Goal: Task Accomplishment & Management: Manage account settings

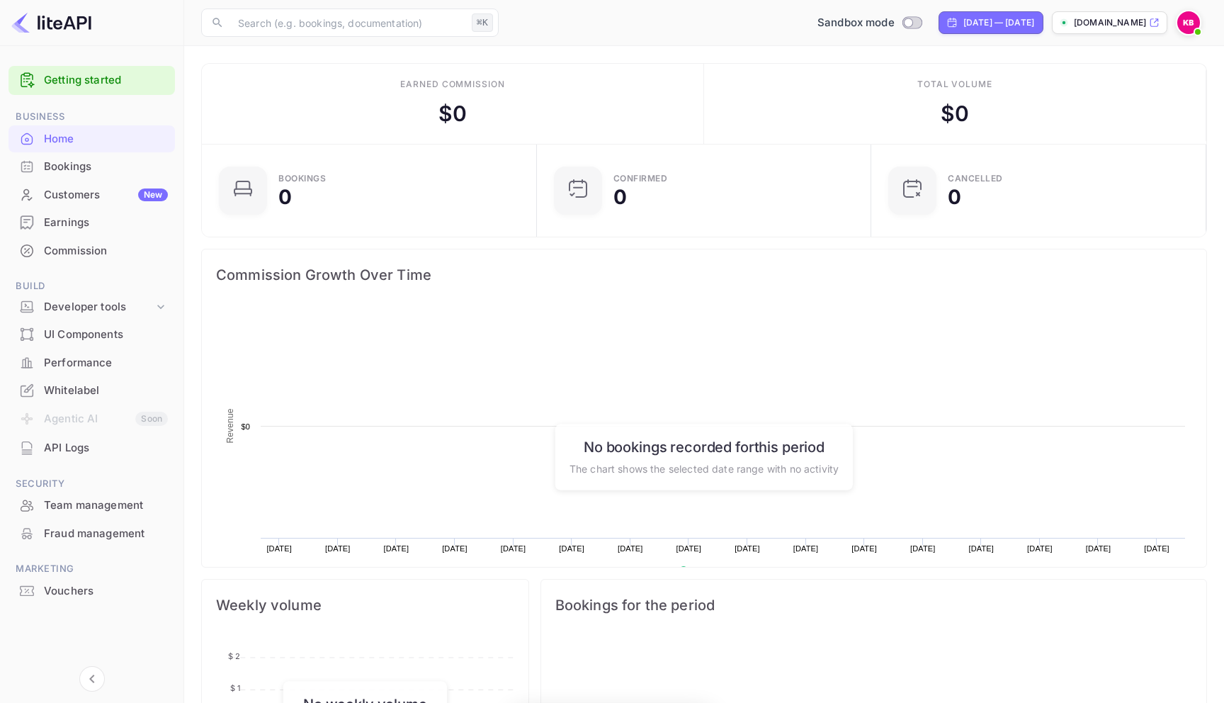
scroll to position [230, 327]
click at [106, 305] on div "Developer tools" at bounding box center [99, 307] width 110 height 16
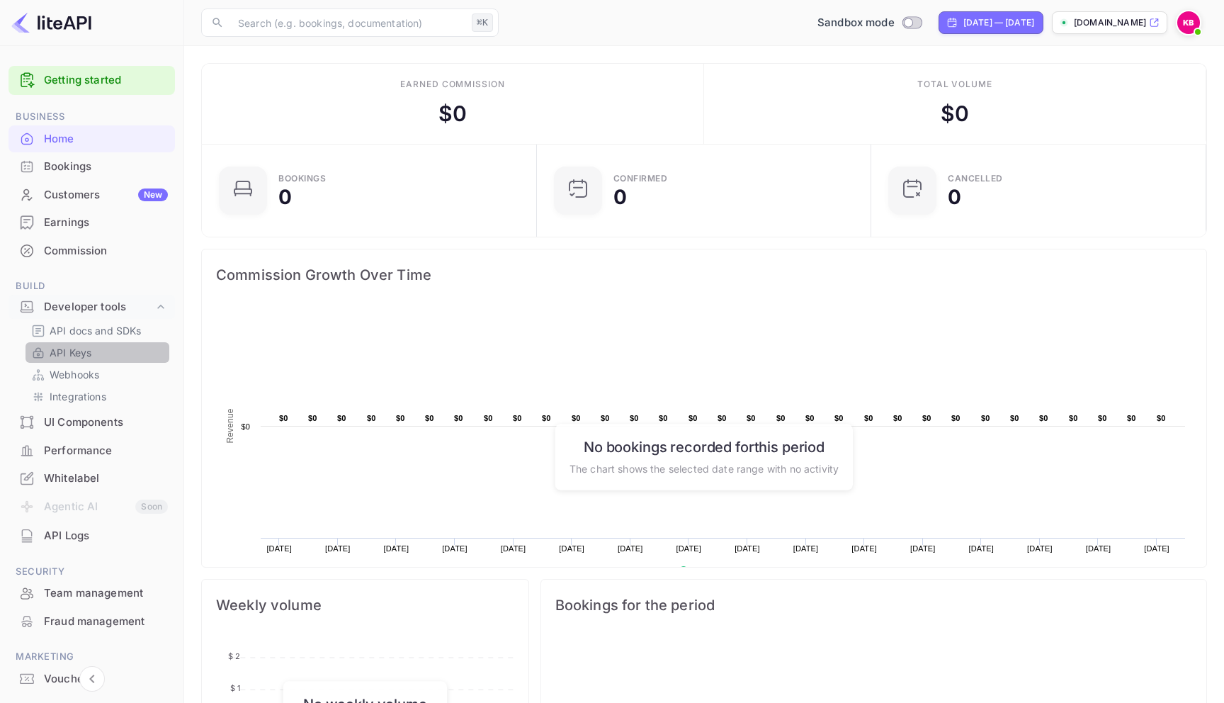
click at [64, 351] on p "API Keys" at bounding box center [71, 352] width 42 height 15
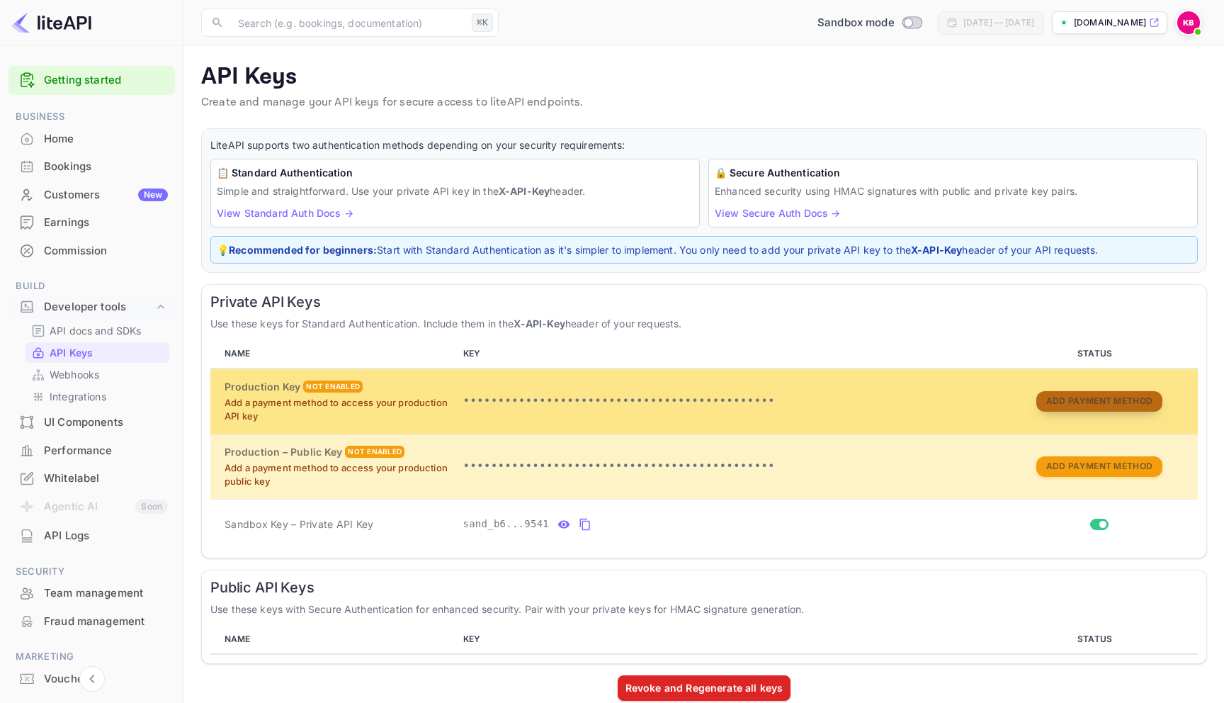
click at [1062, 393] on button "Add Payment Method" at bounding box center [1099, 401] width 126 height 21
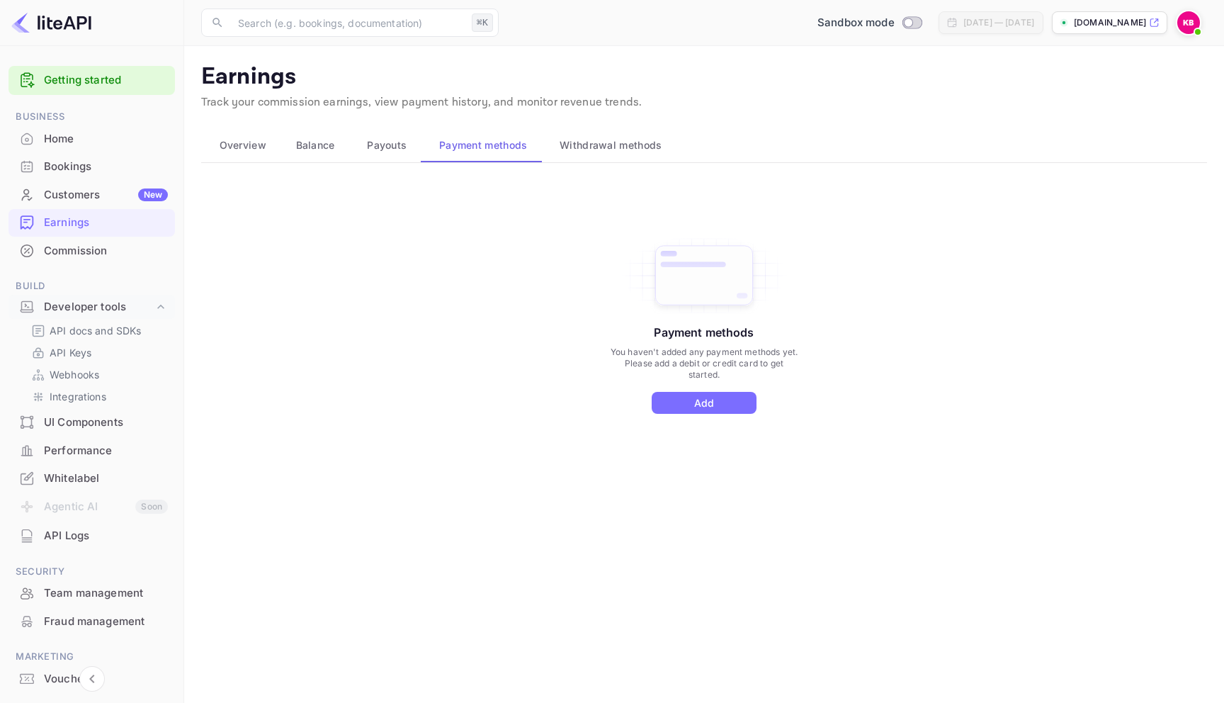
click at [236, 144] on span "Overview" at bounding box center [243, 145] width 47 height 17
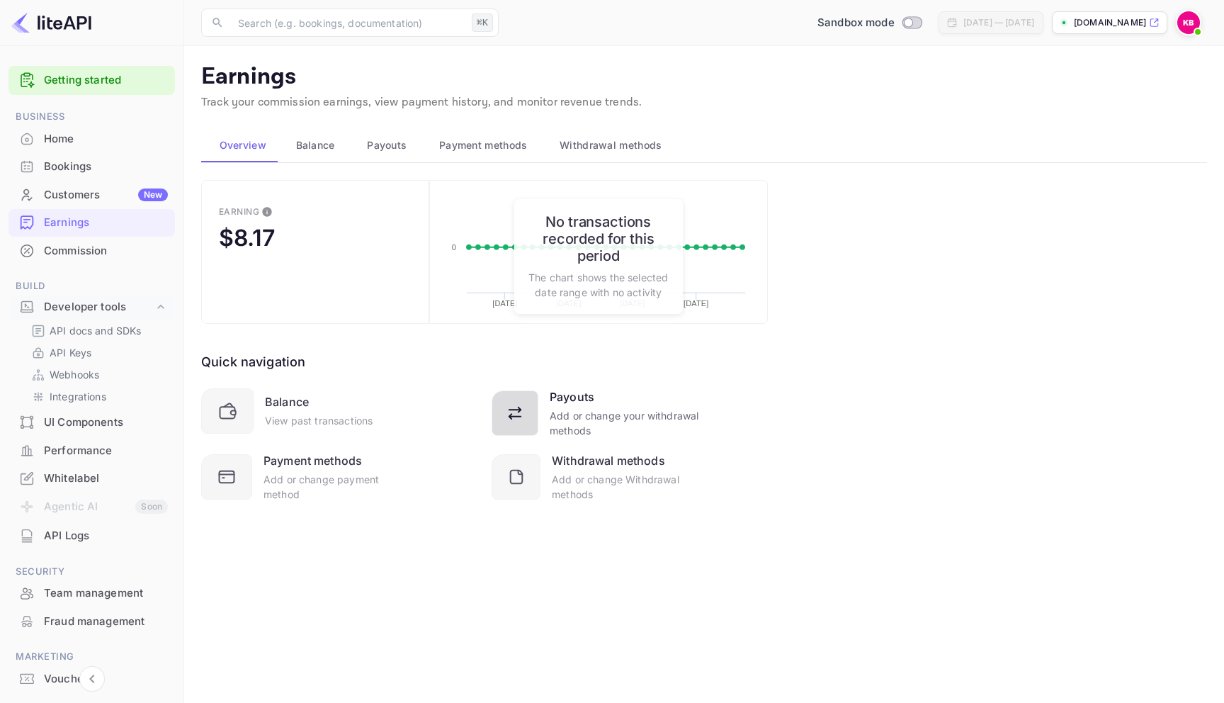
click at [556, 413] on div "Add or change your withdrawal methods" at bounding box center [625, 423] width 150 height 30
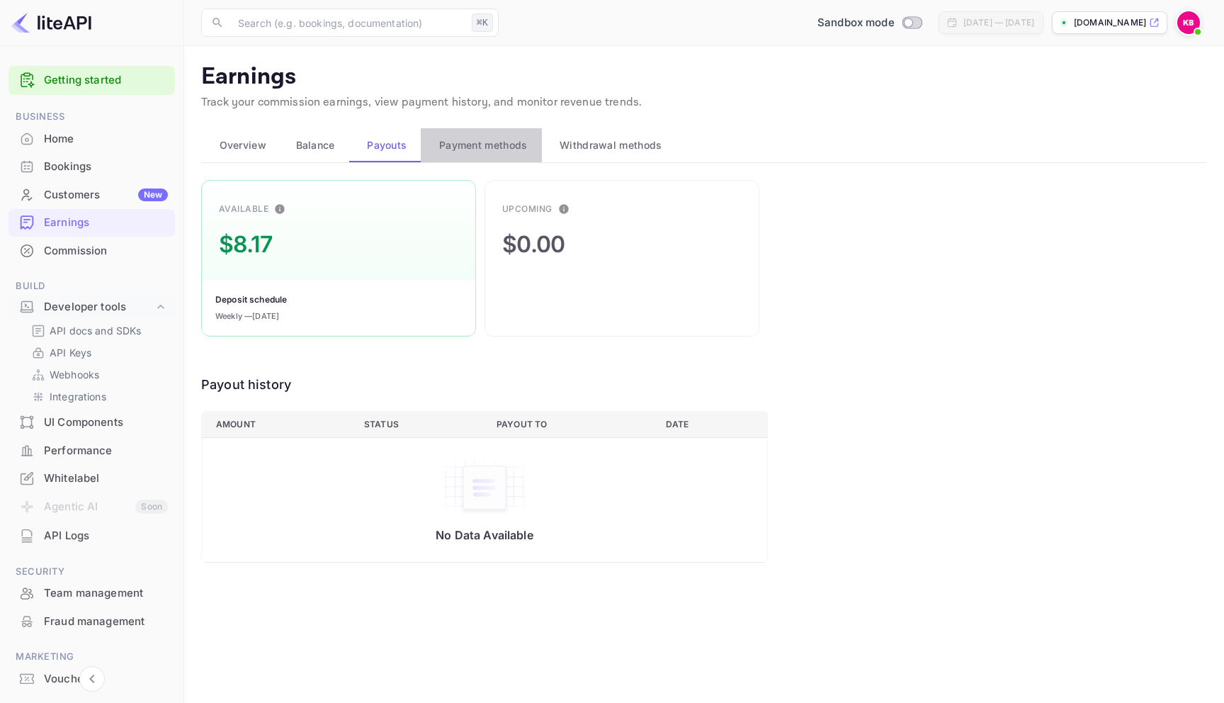
click at [494, 145] on span "Payment methods" at bounding box center [483, 145] width 89 height 17
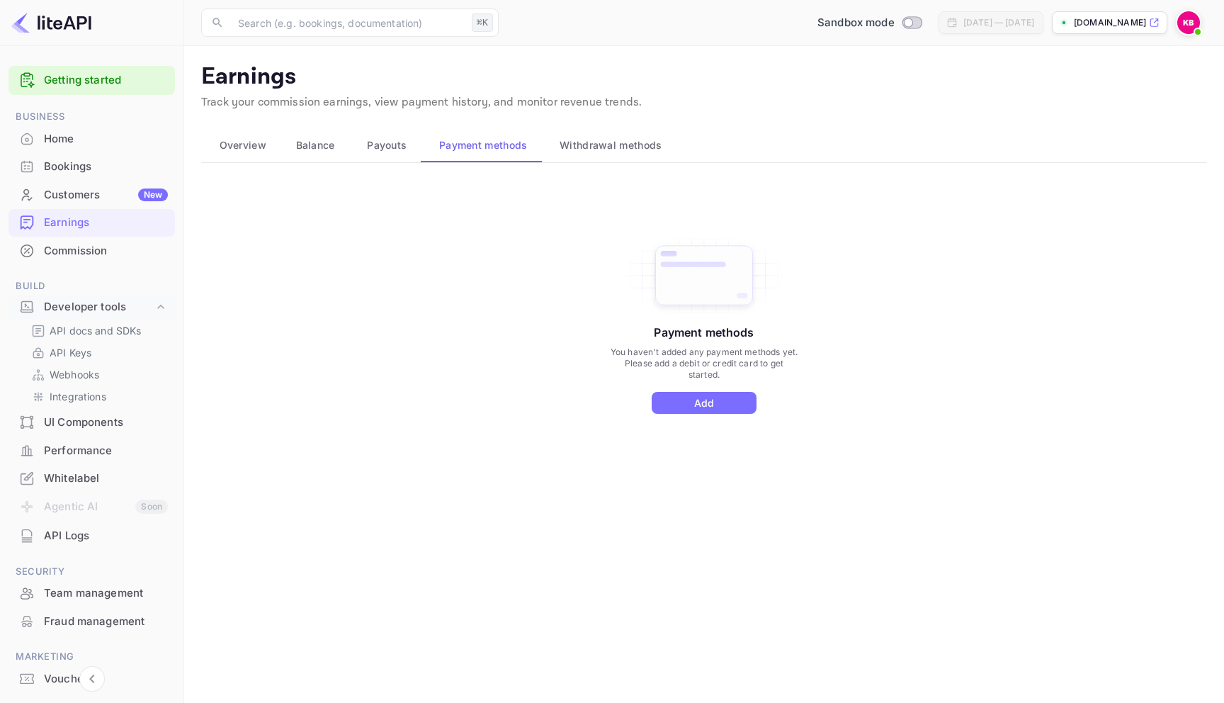
click at [605, 142] on span "Withdrawal methods" at bounding box center [611, 145] width 102 height 17
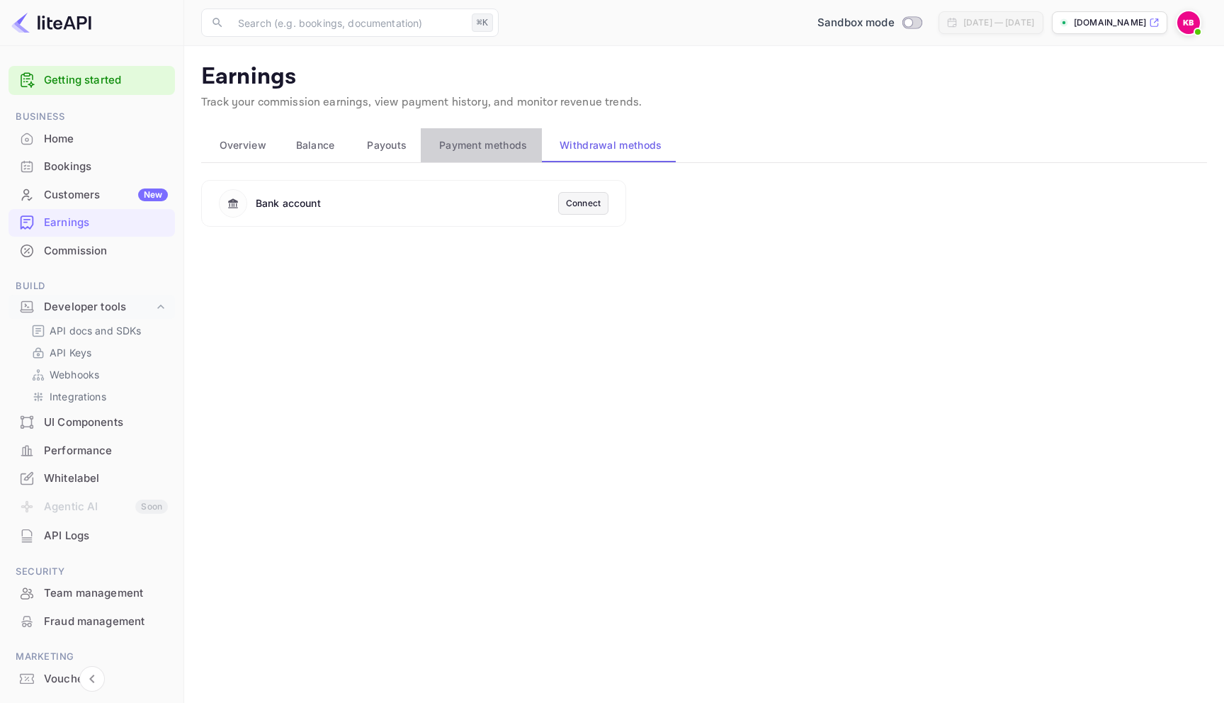
click at [497, 147] on span "Payment methods" at bounding box center [483, 145] width 89 height 17
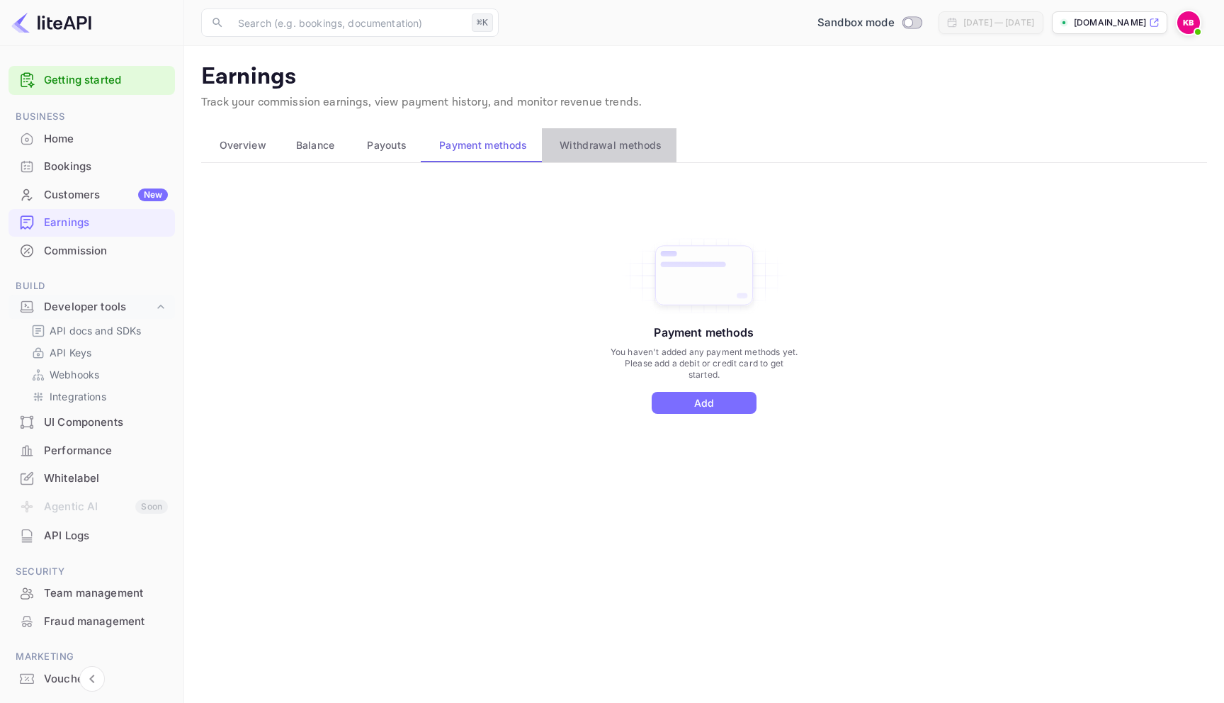
click at [593, 135] on button "Withdrawal methods" at bounding box center [609, 145] width 135 height 34
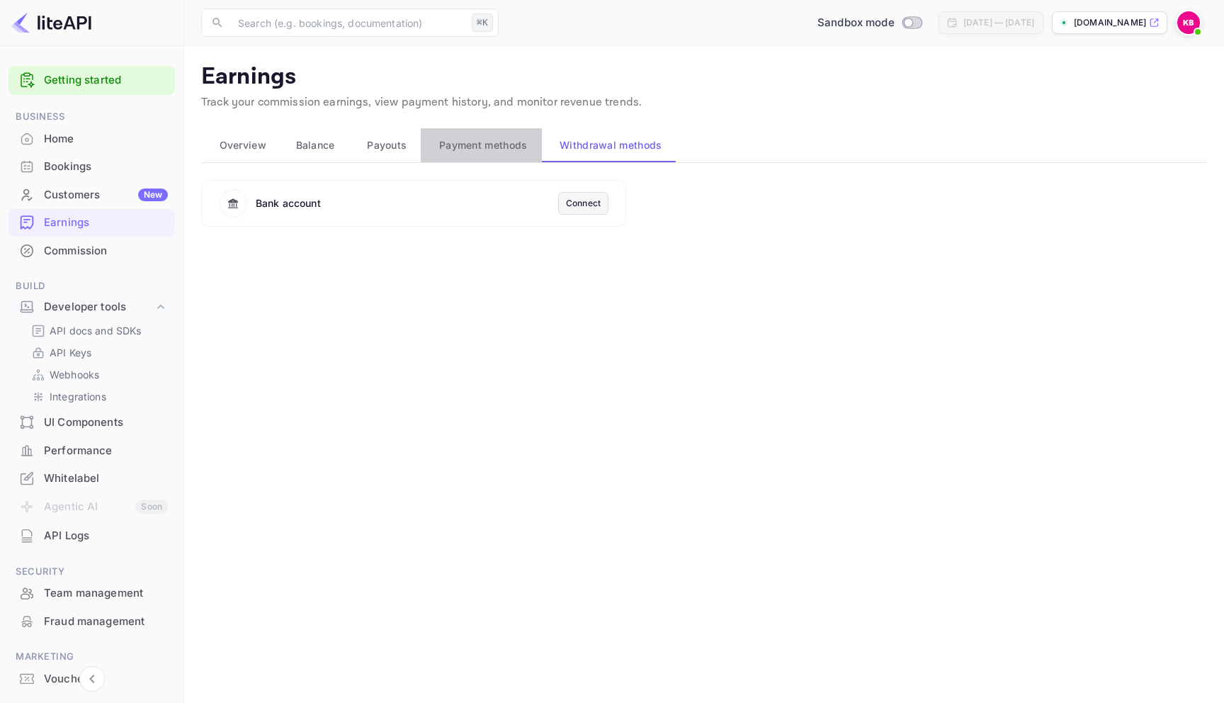
click at [478, 149] on span "Payment methods" at bounding box center [483, 145] width 89 height 17
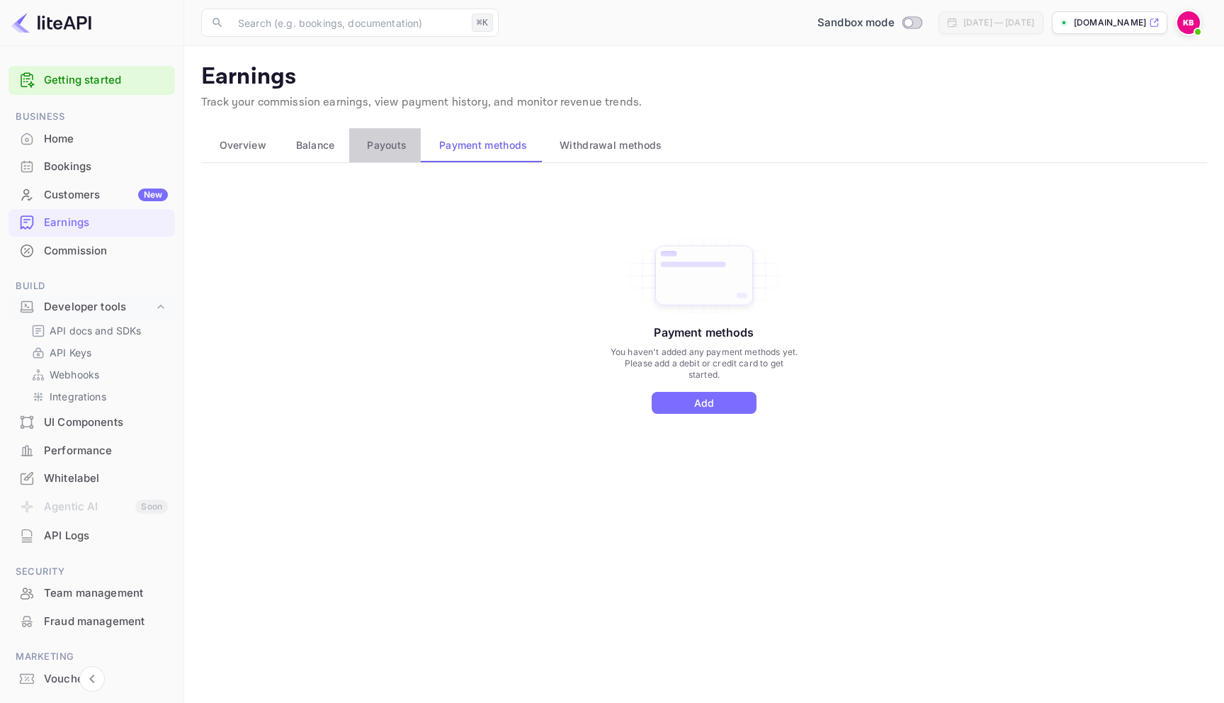
click at [382, 143] on span "Payouts" at bounding box center [387, 145] width 40 height 17
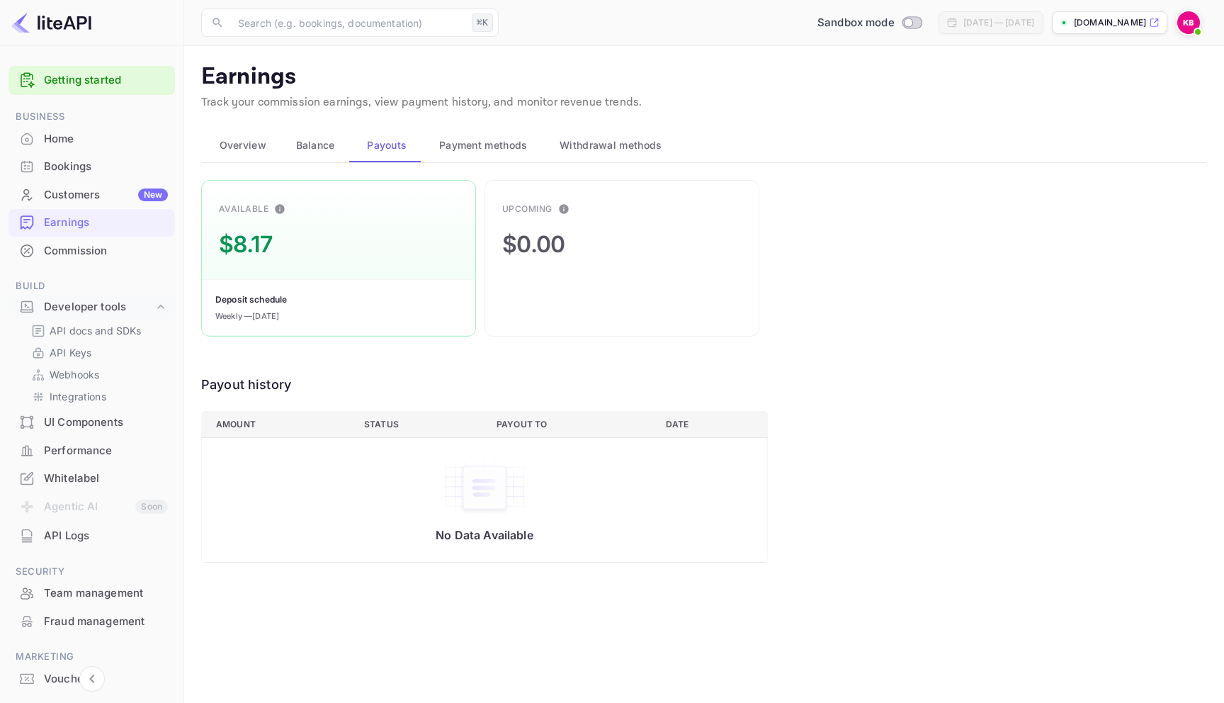
click at [308, 142] on span "Balance" at bounding box center [315, 145] width 39 height 17
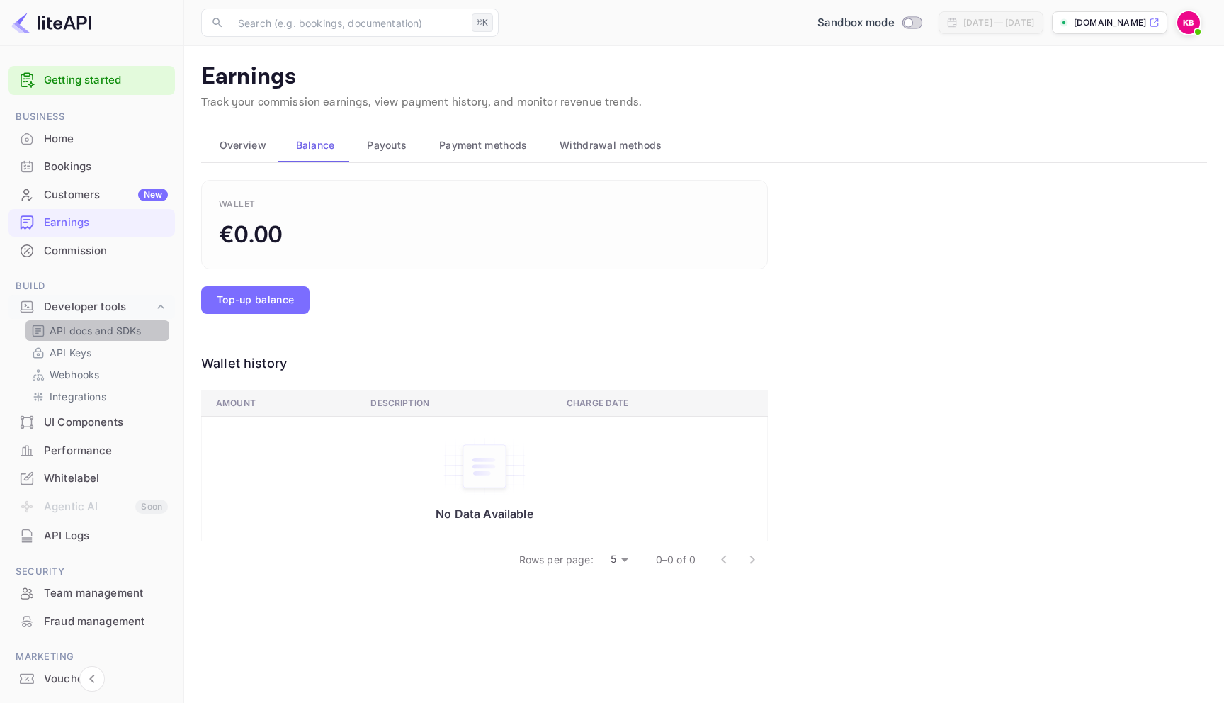
click at [125, 327] on p "API docs and SDKs" at bounding box center [96, 330] width 92 height 15
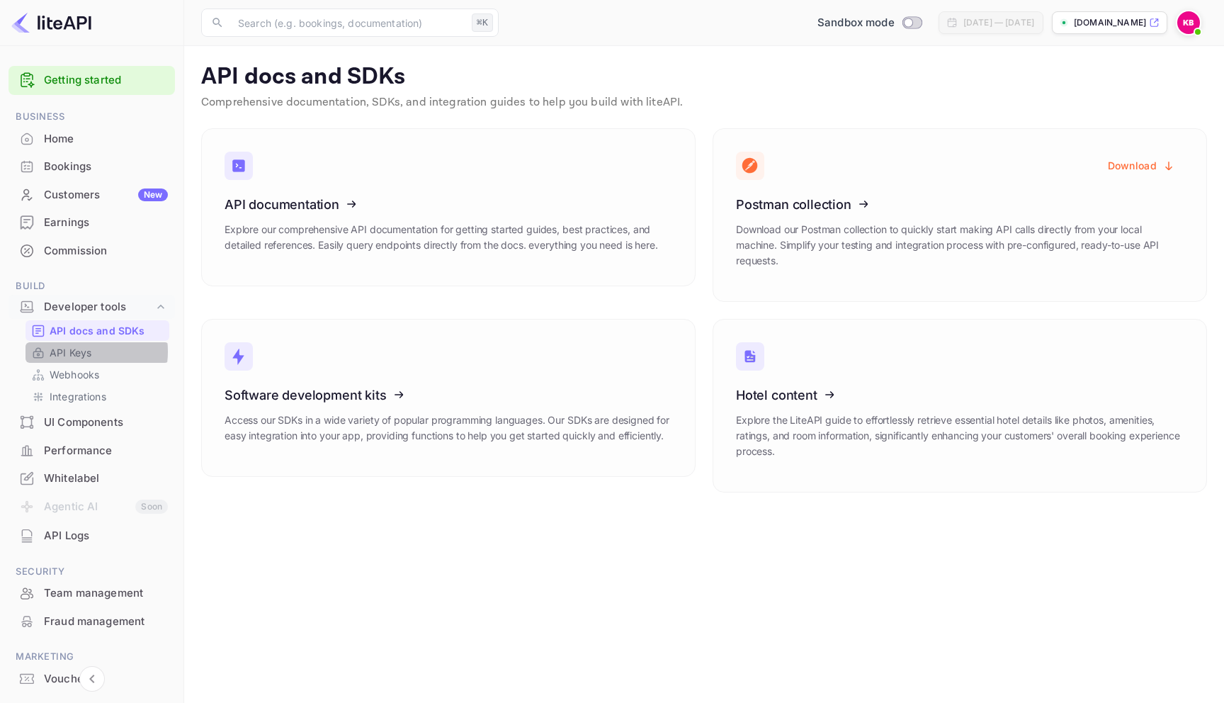
click at [73, 351] on p "API Keys" at bounding box center [71, 352] width 42 height 15
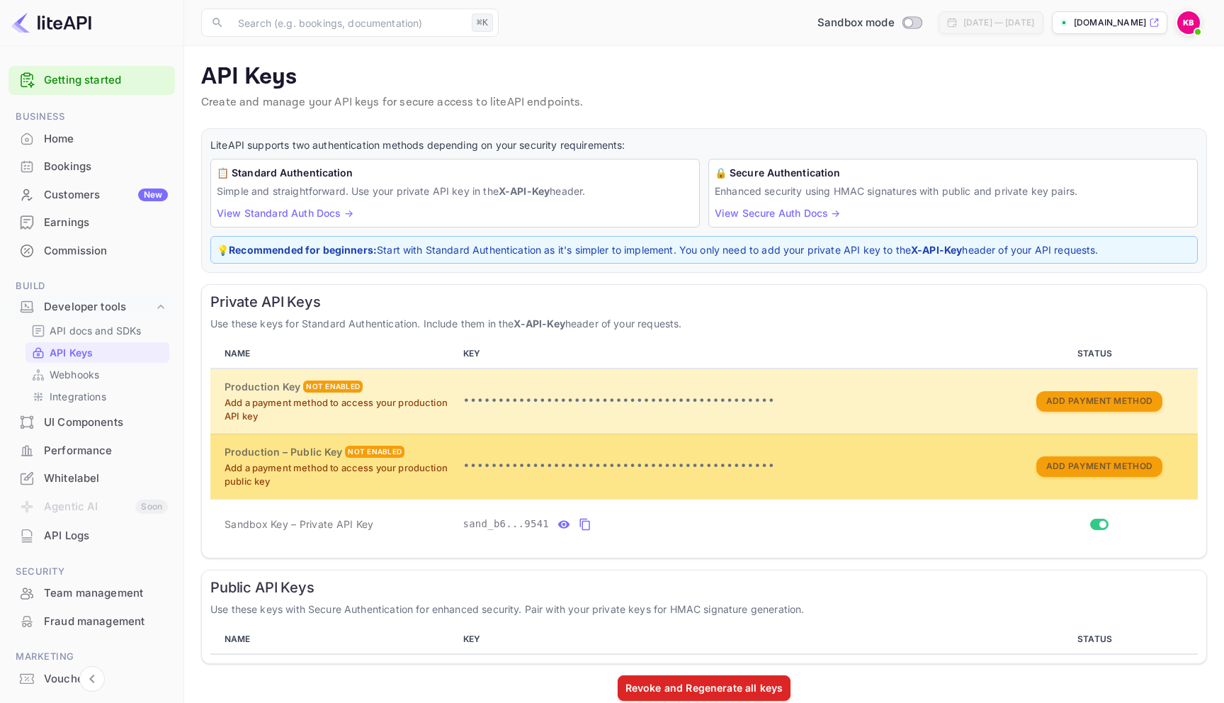
scroll to position [21, 0]
